Goal: Download file/media

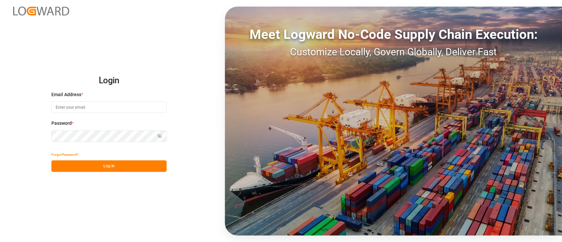
type input "hamid.rezaei@jamindustries.com"
click at [118, 166] on button "Log In" at bounding box center [108, 166] width 115 height 12
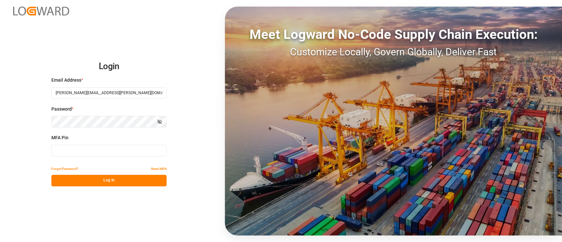
click at [116, 147] on input at bounding box center [108, 151] width 115 height 12
type input "723337"
click at [111, 181] on button "Log In" at bounding box center [108, 181] width 115 height 12
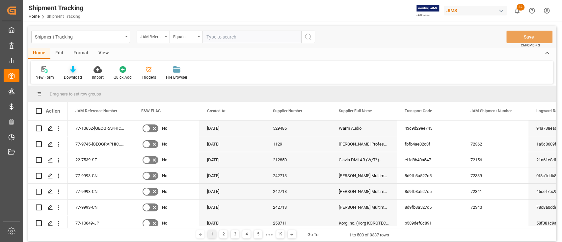
click at [70, 70] on icon at bounding box center [73, 69] width 6 height 7
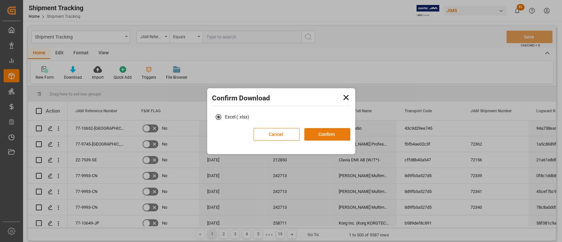
click at [318, 134] on button "Confirm" at bounding box center [327, 134] width 46 height 13
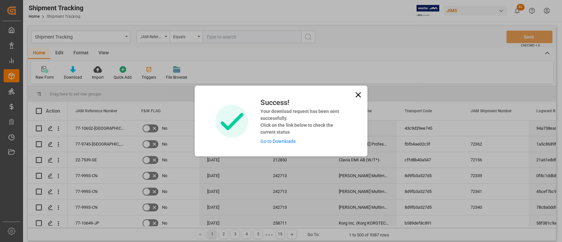
click at [285, 142] on link "Go to Downloads" at bounding box center [277, 141] width 35 height 5
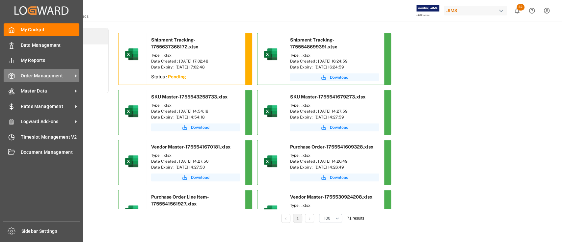
click at [39, 73] on span "Order Management" at bounding box center [47, 75] width 52 height 7
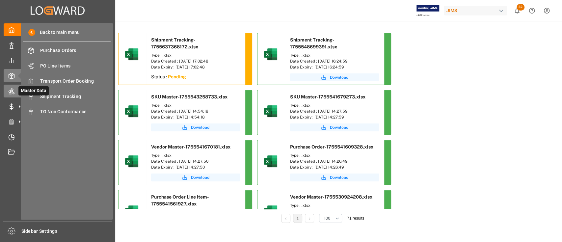
click at [13, 88] on icon at bounding box center [11, 91] width 7 height 7
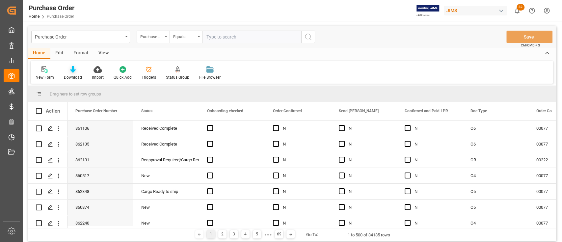
click at [73, 67] on icon at bounding box center [73, 69] width 6 height 7
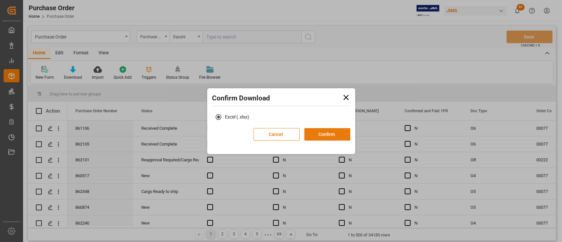
click at [334, 134] on button "Confirm" at bounding box center [327, 134] width 46 height 13
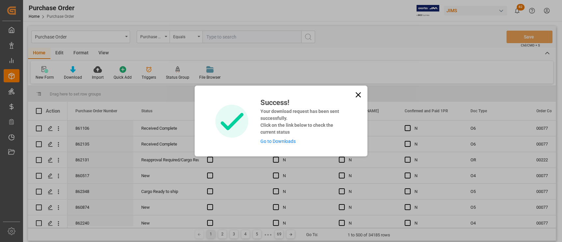
click at [284, 140] on link "Go to Downloads" at bounding box center [277, 141] width 35 height 5
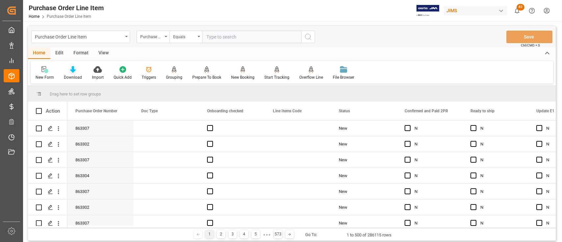
click at [75, 68] on icon at bounding box center [73, 69] width 6 height 7
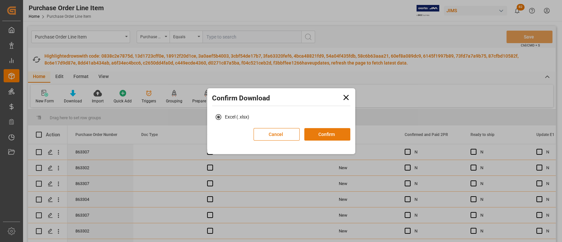
click at [341, 132] on button "Confirm" at bounding box center [327, 134] width 46 height 13
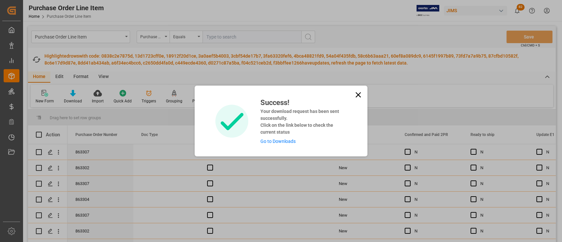
click at [285, 140] on link "Go to Downloads" at bounding box center [277, 141] width 35 height 5
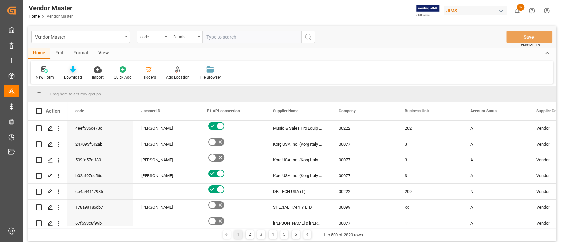
click at [74, 70] on icon at bounding box center [73, 69] width 6 height 7
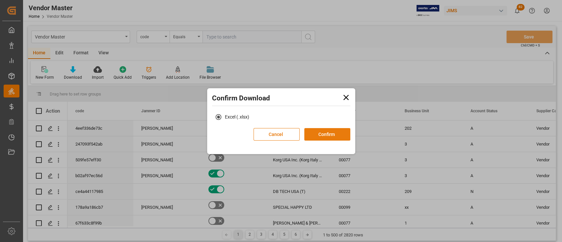
click at [334, 132] on button "Confirm" at bounding box center [327, 134] width 46 height 13
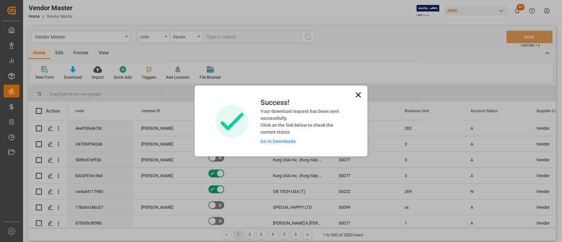
click at [286, 144] on div "Success! Your download request has been sent successfully. Click on the link be…" at bounding box center [300, 121] width 91 height 48
click at [289, 140] on link "Go to Downloads" at bounding box center [277, 141] width 35 height 5
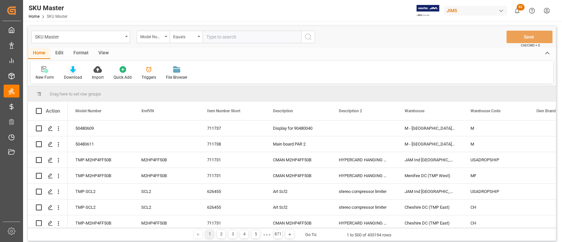
click at [70, 74] on div "Download" at bounding box center [73, 73] width 28 height 14
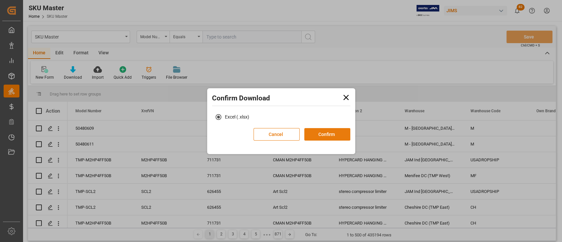
click at [326, 134] on button "Confirm" at bounding box center [327, 134] width 46 height 13
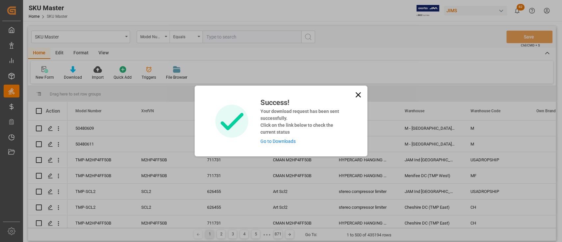
click at [280, 142] on link "Go to Downloads" at bounding box center [277, 141] width 35 height 5
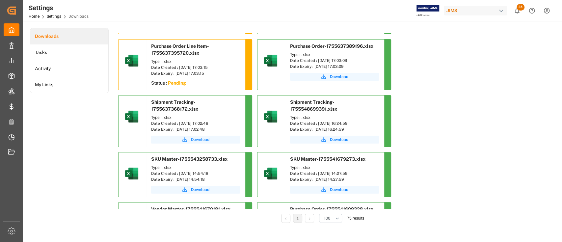
click at [203, 140] on span "Download" at bounding box center [200, 140] width 18 height 6
click at [339, 75] on span "Download" at bounding box center [339, 77] width 18 height 6
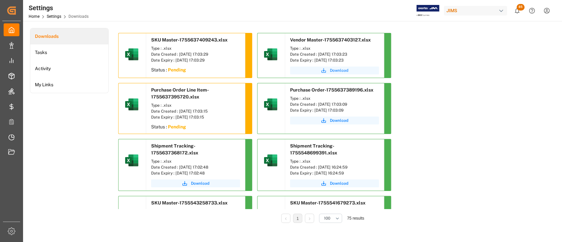
click at [339, 70] on span "Download" at bounding box center [339, 70] width 18 height 6
drag, startPoint x: 450, startPoint y: 90, endPoint x: 502, endPoint y: 3, distance: 101.3
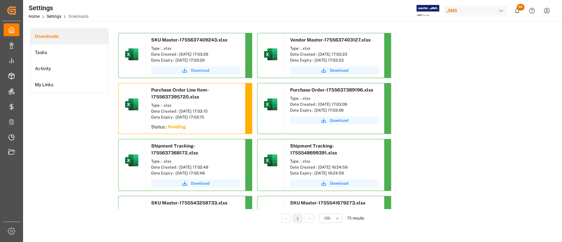
click at [194, 70] on span "Download" at bounding box center [200, 70] width 18 height 6
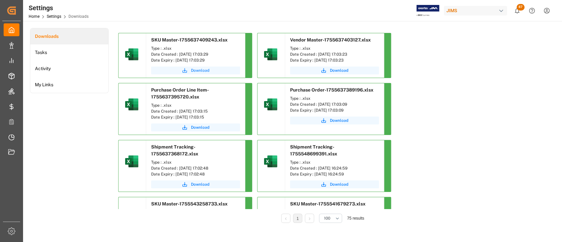
click at [201, 71] on span "Download" at bounding box center [200, 70] width 18 height 6
click at [199, 127] on span "Download" at bounding box center [200, 127] width 18 height 6
drag, startPoint x: 458, startPoint y: 112, endPoint x: 459, endPoint y: 109, distance: 3.4
